Goal: Navigation & Orientation: Find specific page/section

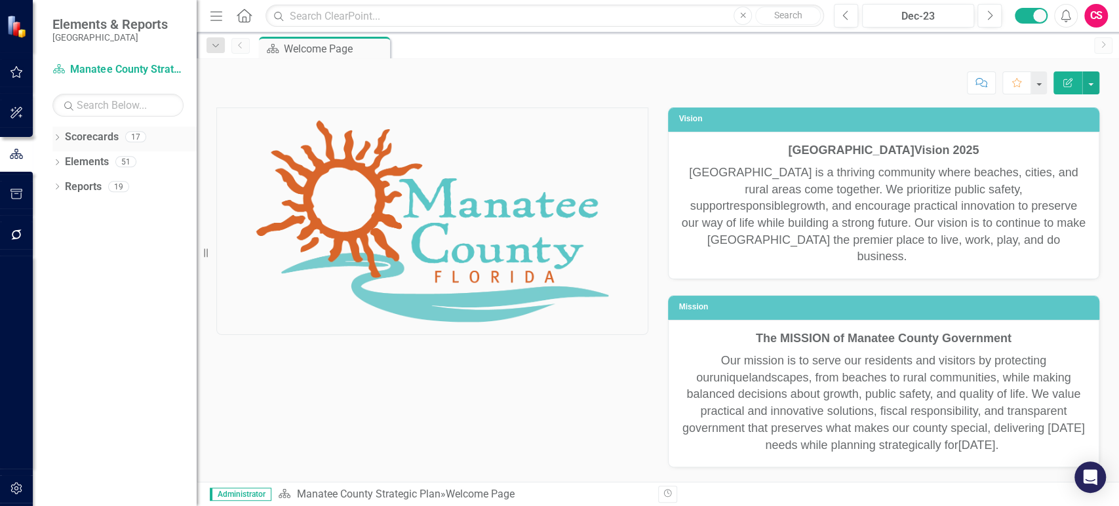
click at [55, 140] on icon "Dropdown" at bounding box center [56, 138] width 9 height 7
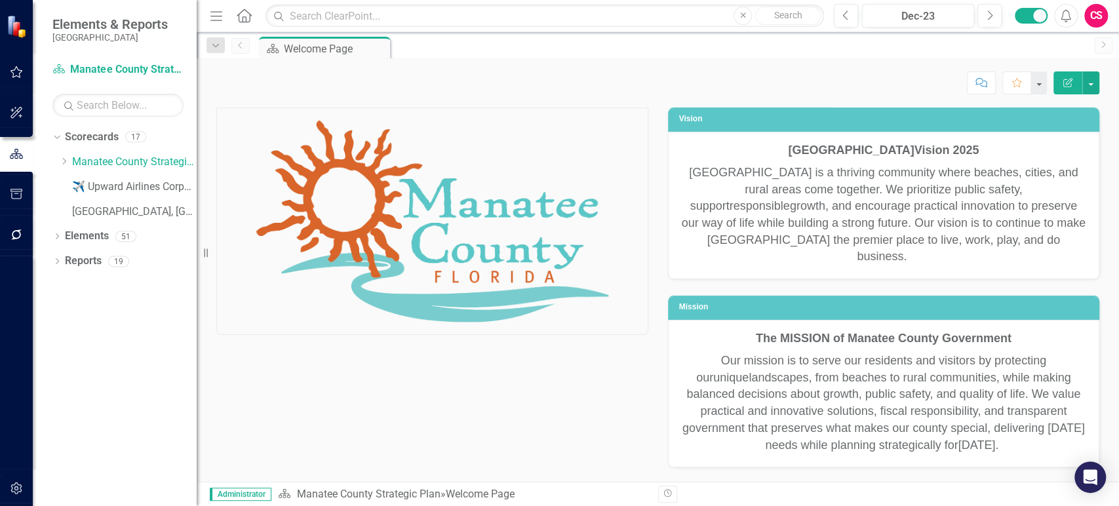
click at [89, 368] on div "Dropdown Scorecards 17 Dropdown Manatee County Strategic Plan Government Relati…" at bounding box center [115, 317] width 164 height 380
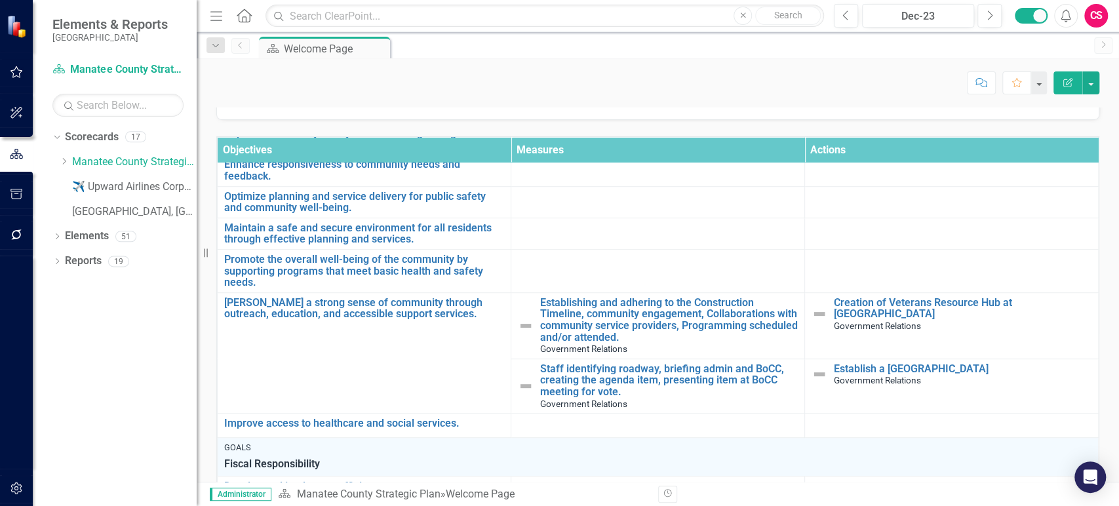
scroll to position [539, 0]
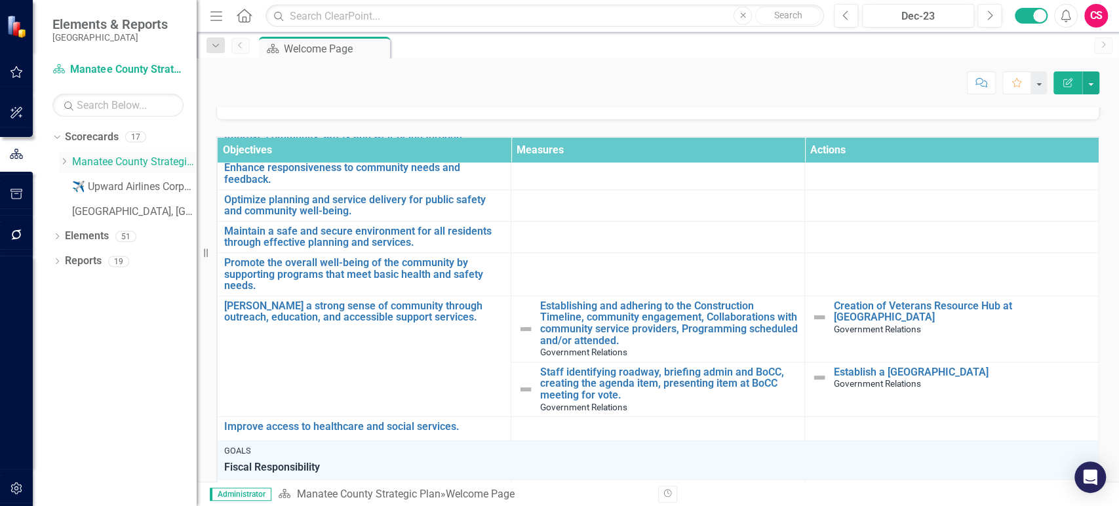
click at [58, 163] on div "Dropdown Scorecards 17 Dropdown Manatee County Strategic Plan Government Relati…" at bounding box center [124, 176] width 144 height 99
click at [60, 163] on icon "Dropdown" at bounding box center [64, 161] width 10 height 8
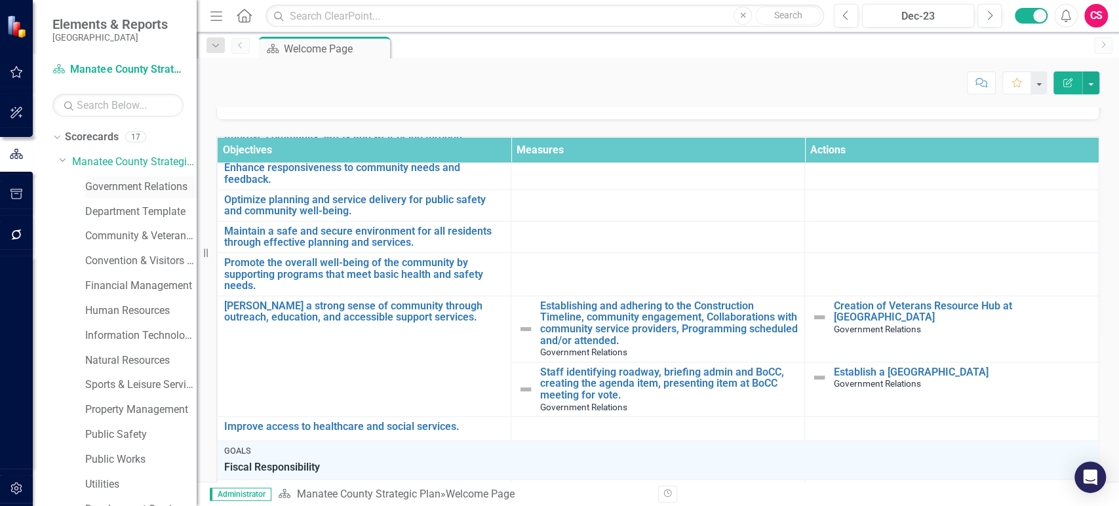
click at [104, 187] on link "Government Relations" at bounding box center [140, 187] width 111 height 15
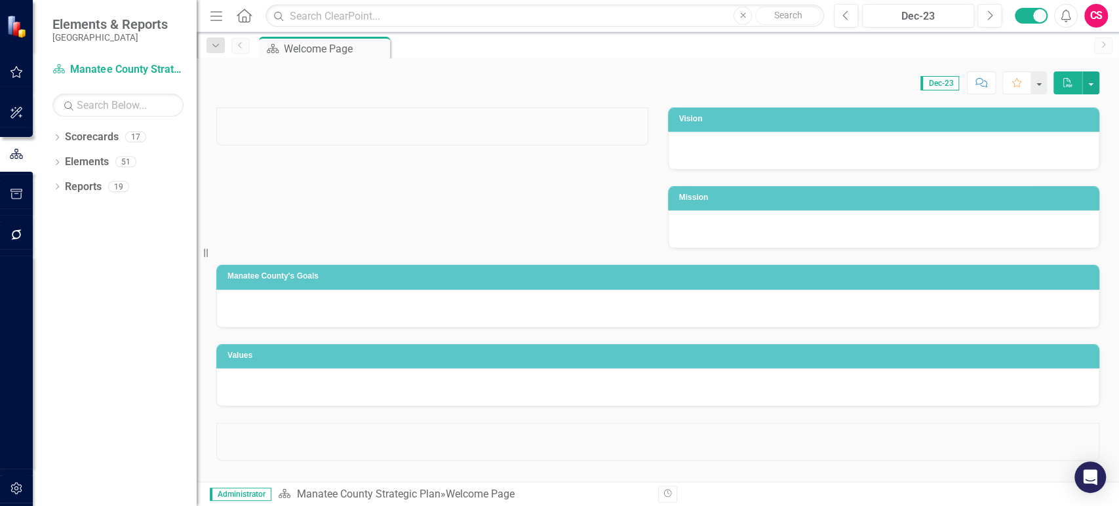
click at [1096, 12] on div "CS" at bounding box center [1096, 16] width 24 height 24
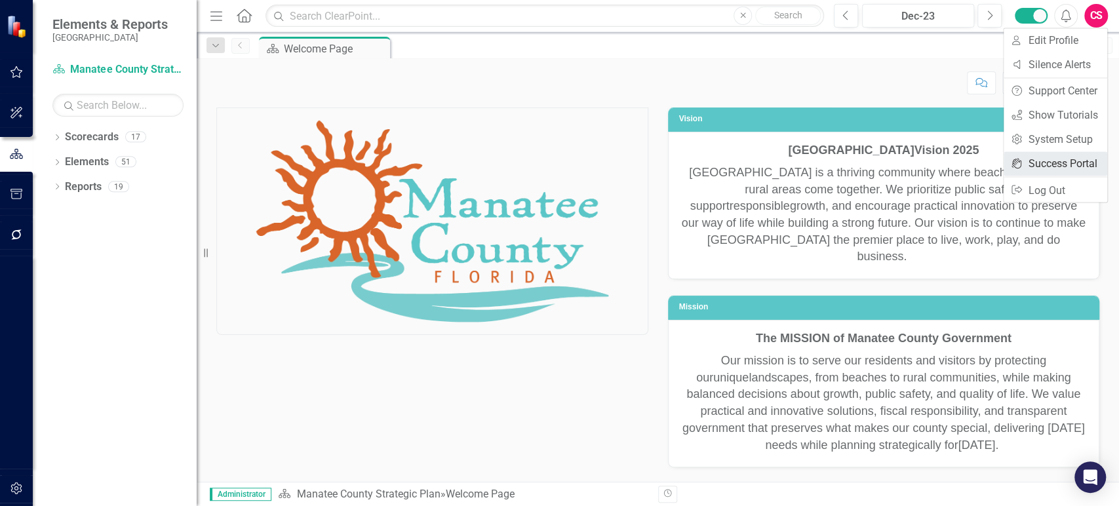
click at [1033, 163] on link "icon.portal Success Portal" at bounding box center [1056, 163] width 104 height 24
